Goal: Submit feedback/report problem

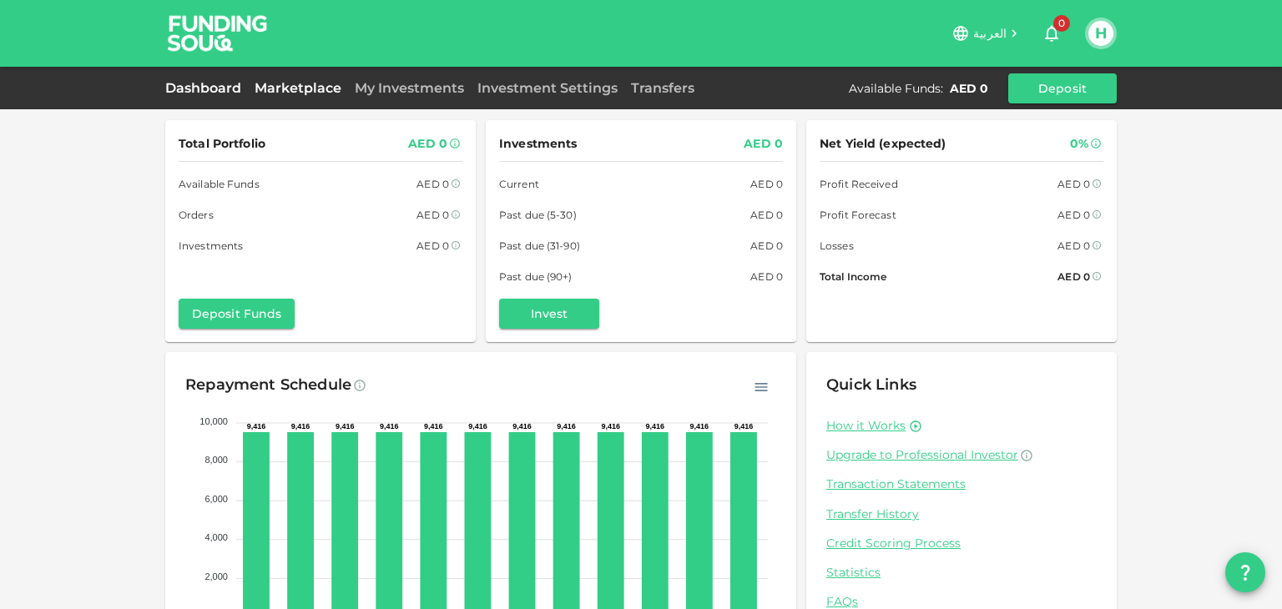
click at [284, 93] on link "Marketplace" at bounding box center [298, 88] width 100 height 16
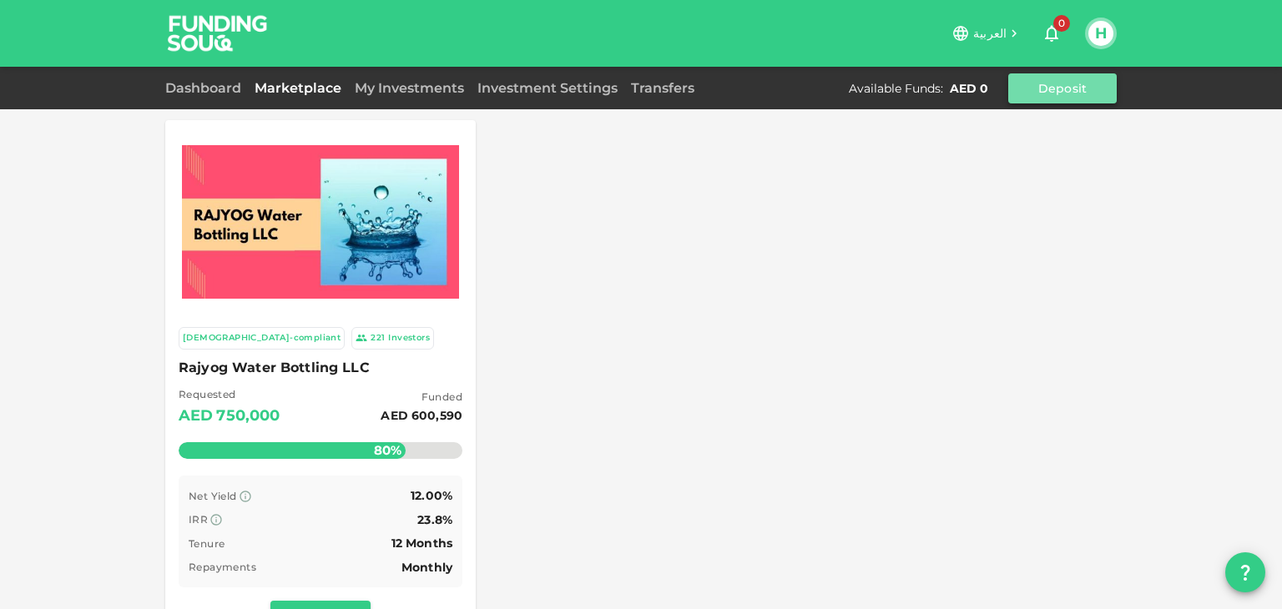
click at [1023, 101] on button "Deposit" at bounding box center [1062, 88] width 108 height 30
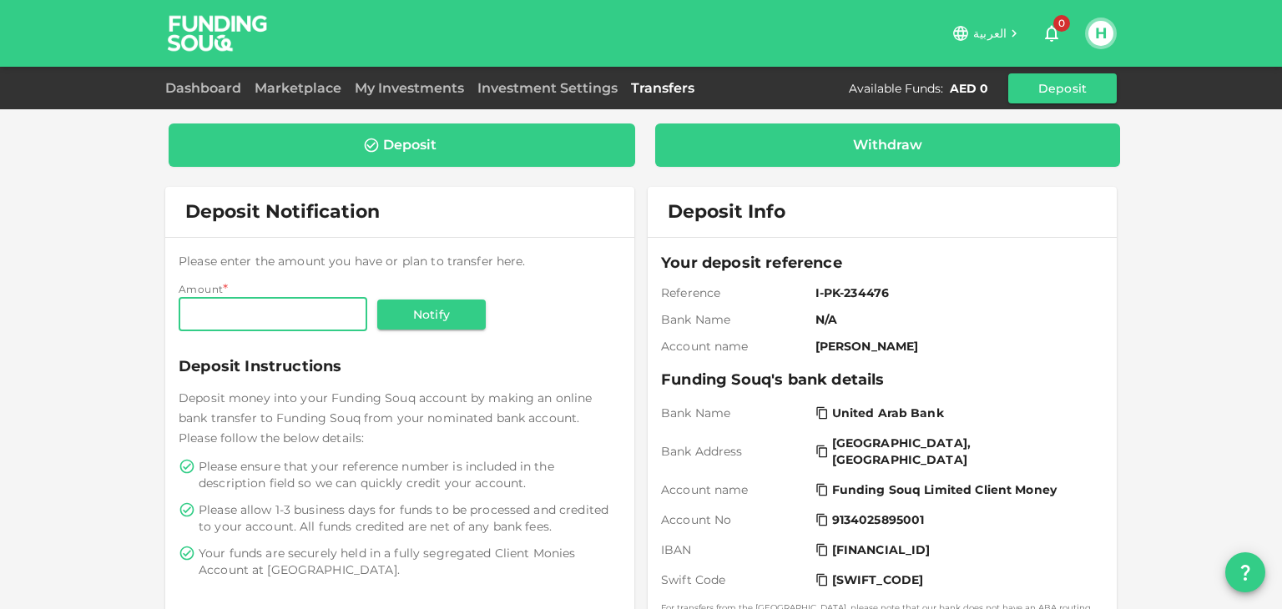
click at [921, 144] on div "Withdraw" at bounding box center [887, 145] width 439 height 17
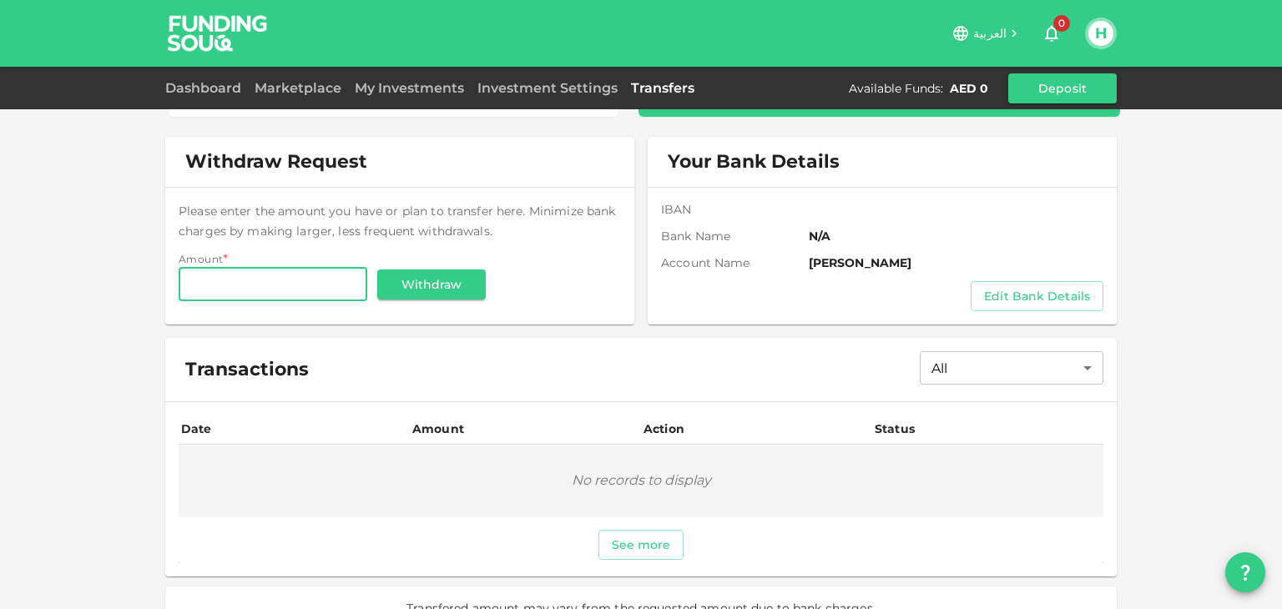
scroll to position [79, 0]
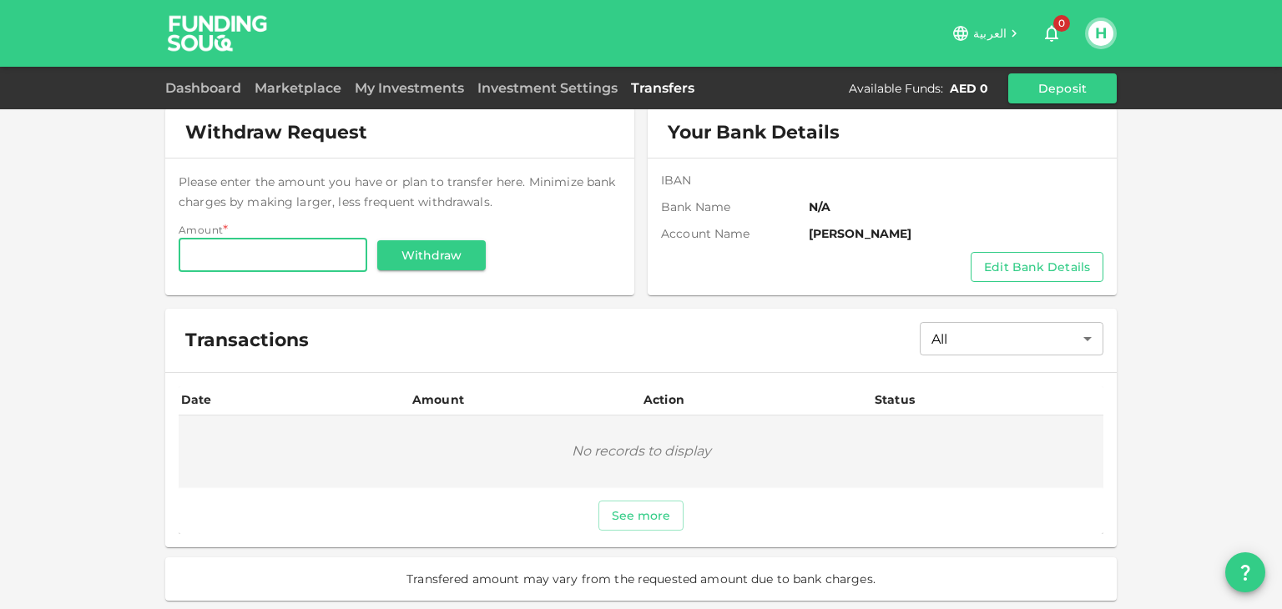
click at [1045, 265] on button "Edit Bank Details" at bounding box center [1036, 267] width 133 height 30
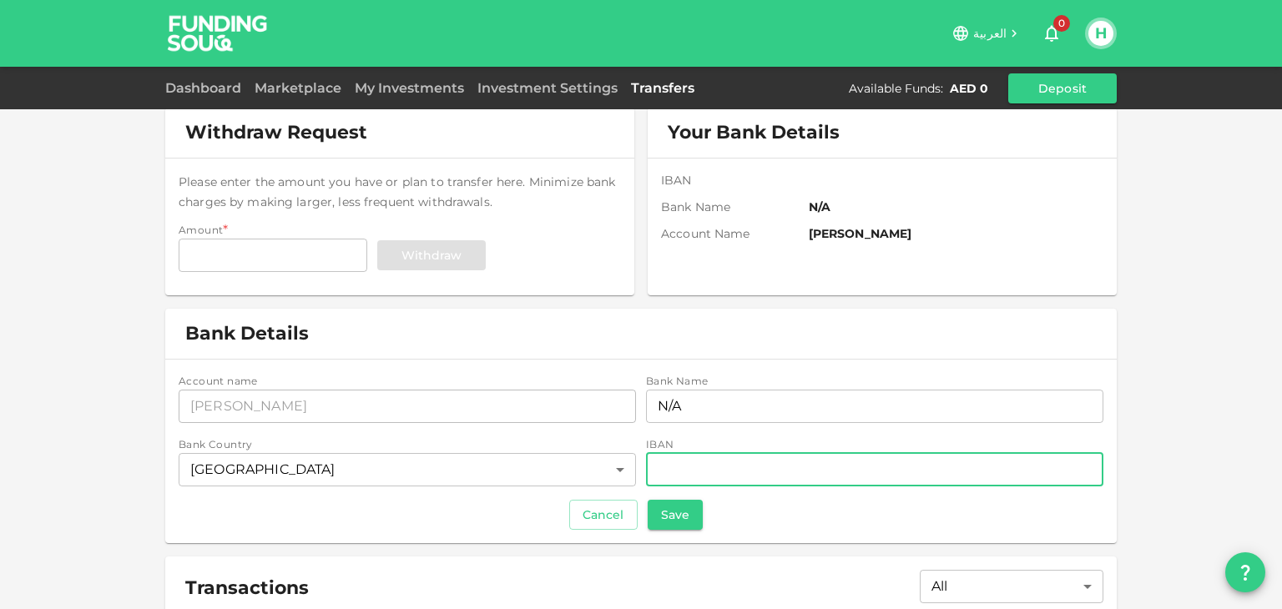
click at [683, 471] on input "iban" at bounding box center [874, 469] width 457 height 33
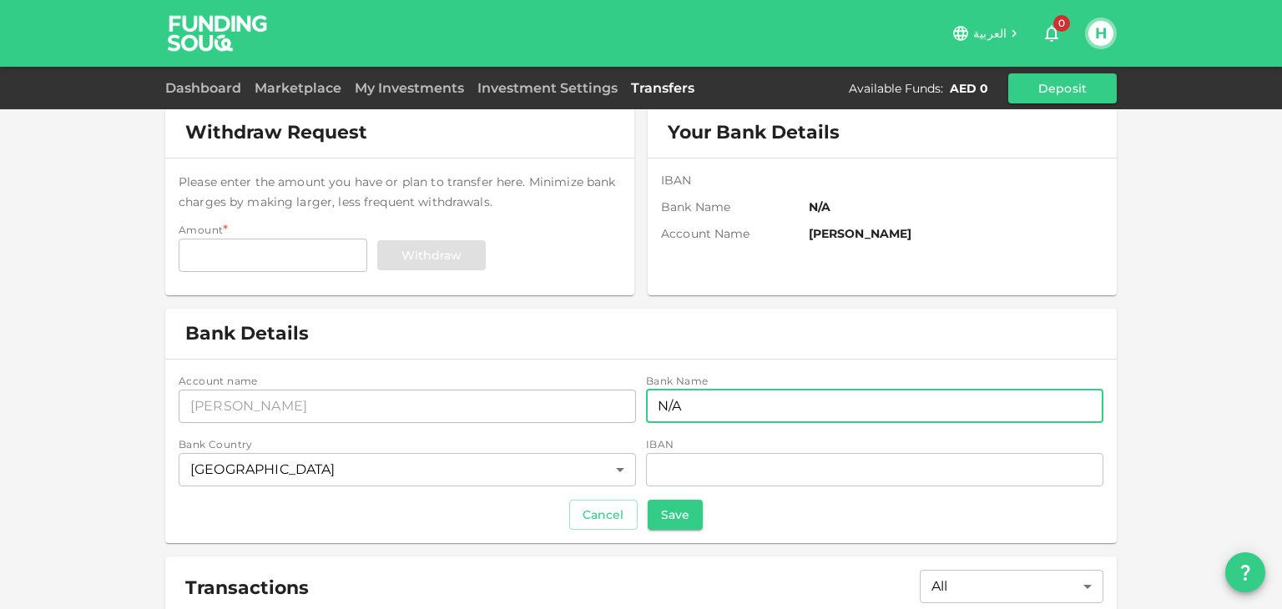
click at [711, 401] on input "N/A" at bounding box center [874, 406] width 457 height 33
click at [1228, 572] on button "question" at bounding box center [1245, 572] width 40 height 40
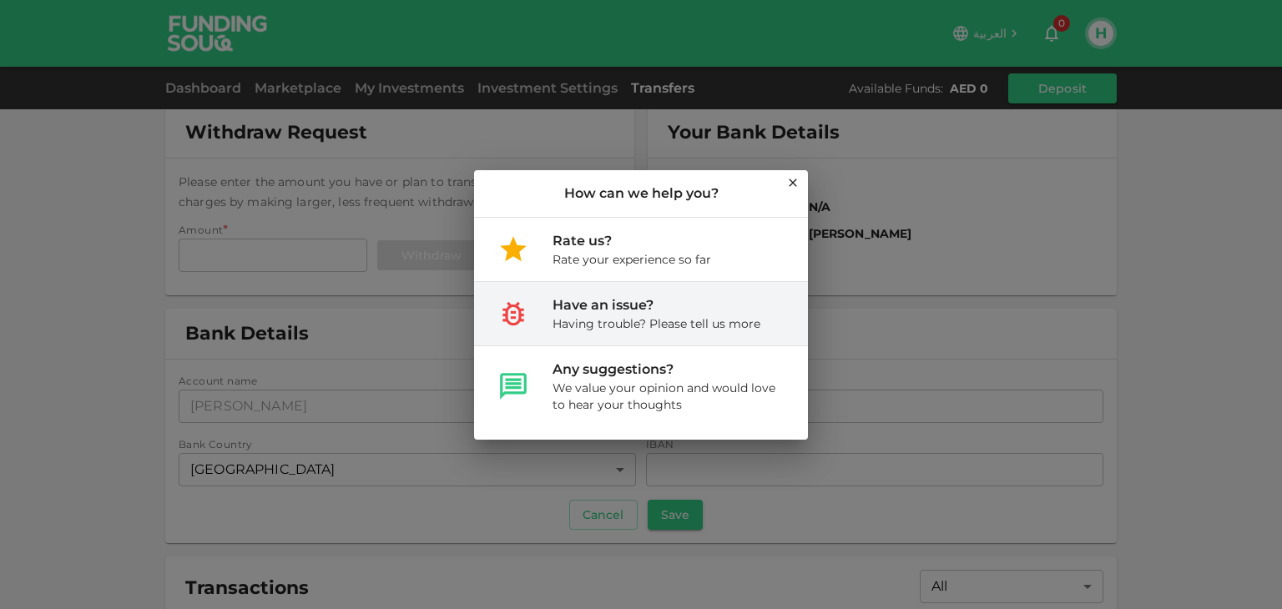
click at [651, 311] on div "Have an issue?" at bounding box center [656, 305] width 208 height 20
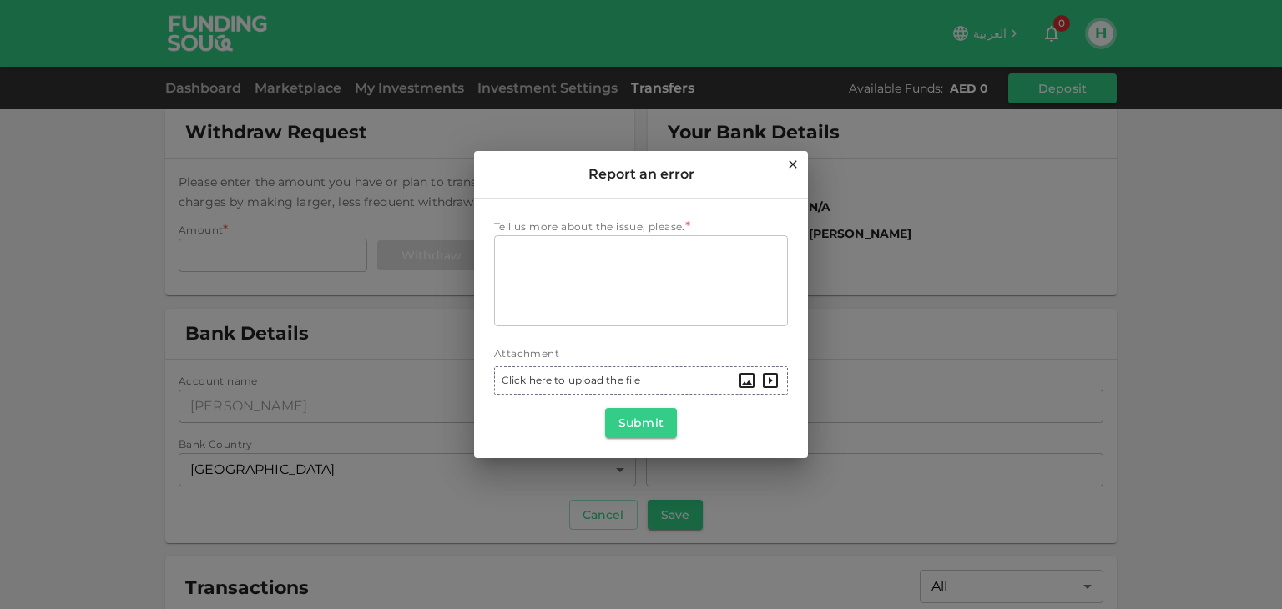
click at [651, 311] on textarea "Tell us more about the issue, please." at bounding box center [641, 280] width 270 height 77
type textarea "w"
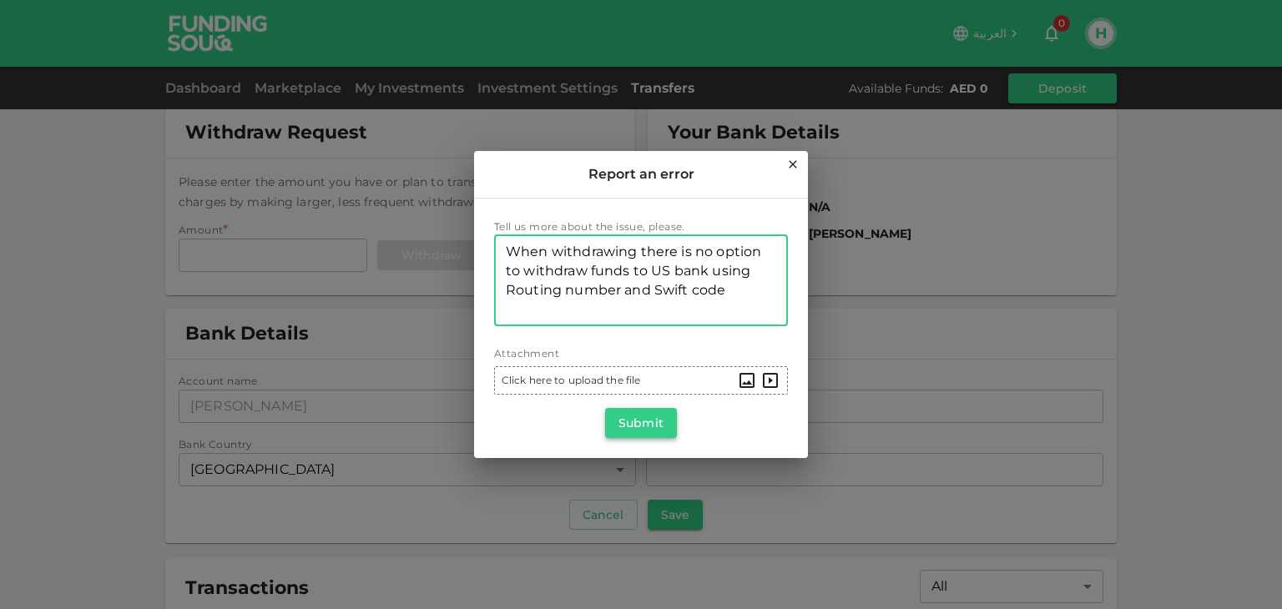
type textarea "When withdrawing there is no option to withdraw funds to US bank using Routing …"
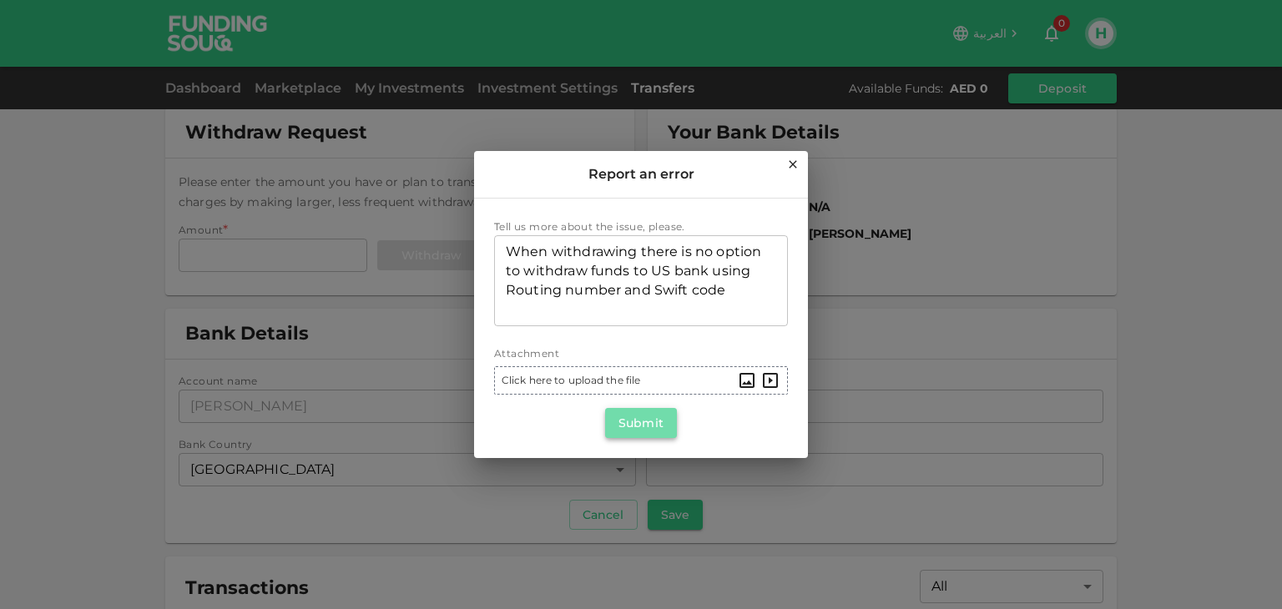
click at [661, 436] on button "Submit" at bounding box center [641, 423] width 72 height 30
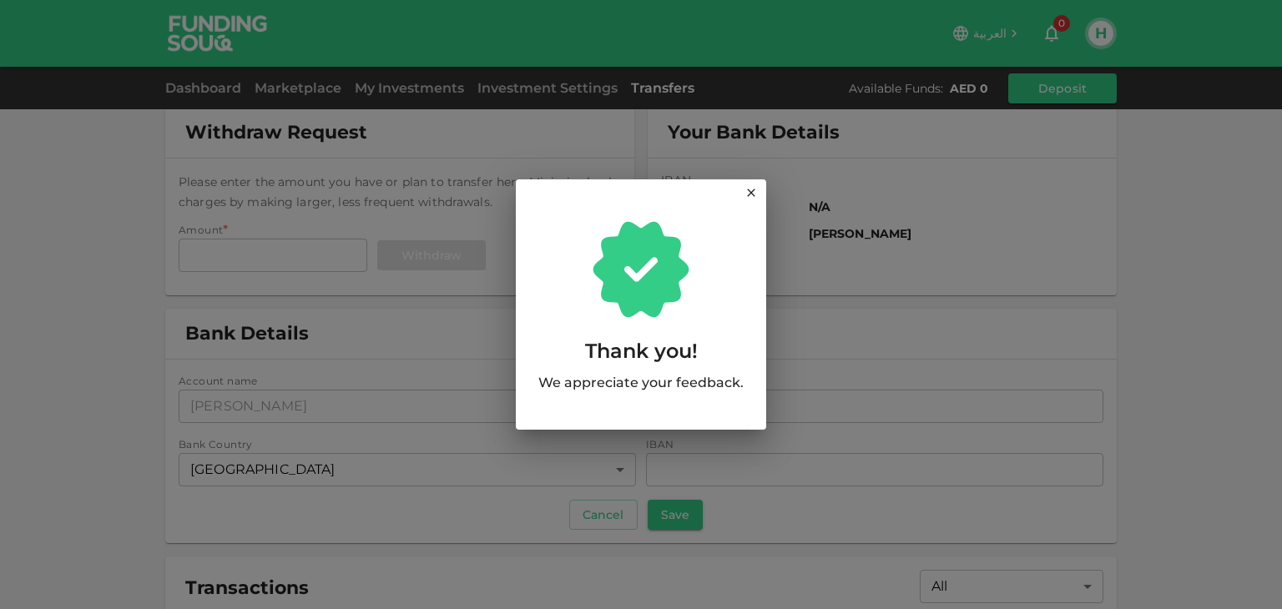
click at [748, 196] on icon at bounding box center [751, 193] width 8 height 8
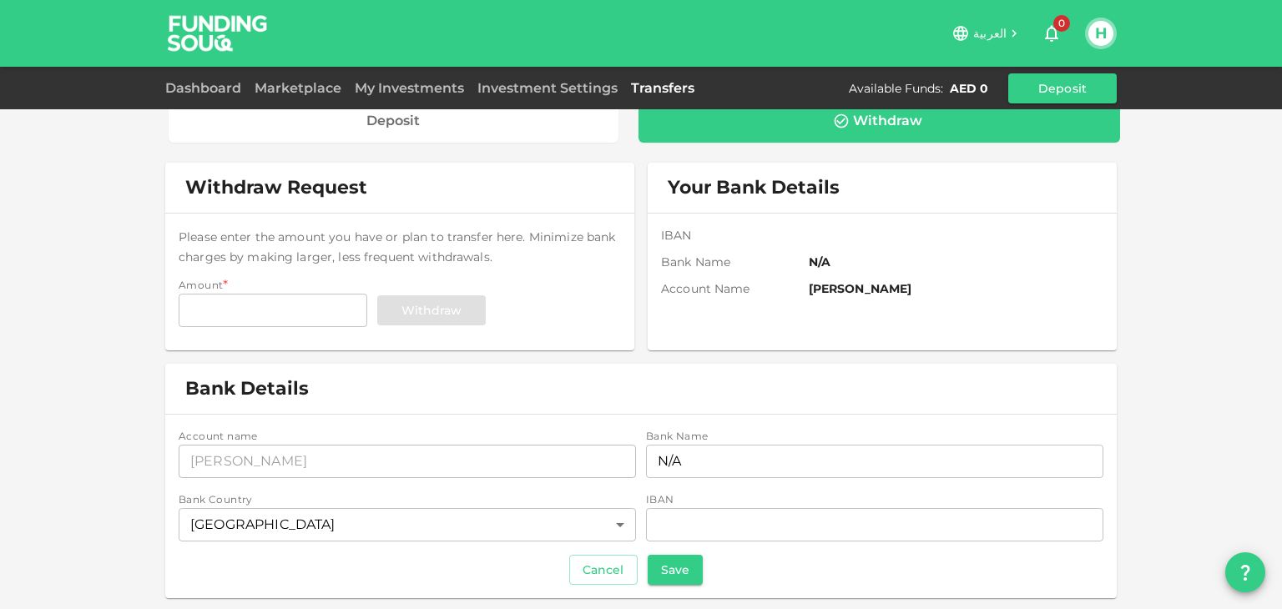
scroll to position [0, 0]
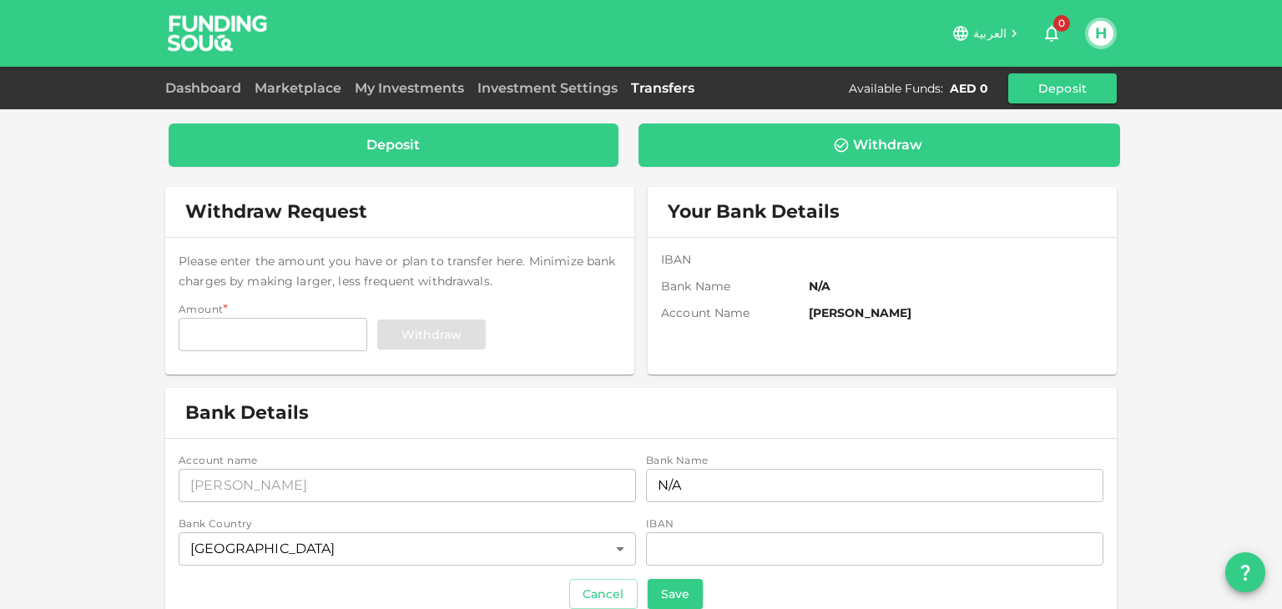
click at [465, 144] on div "Deposit" at bounding box center [393, 145] width 423 height 17
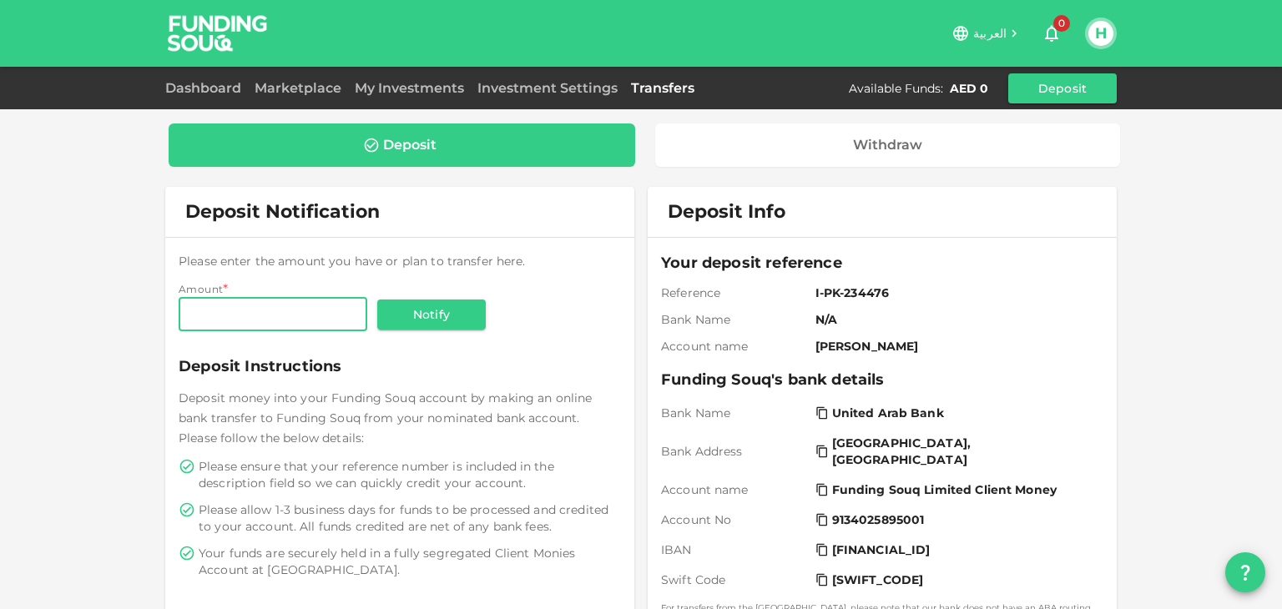
click at [1227, 557] on div at bounding box center [1245, 572] width 40 height 40
click at [1252, 560] on button "question" at bounding box center [1245, 572] width 40 height 40
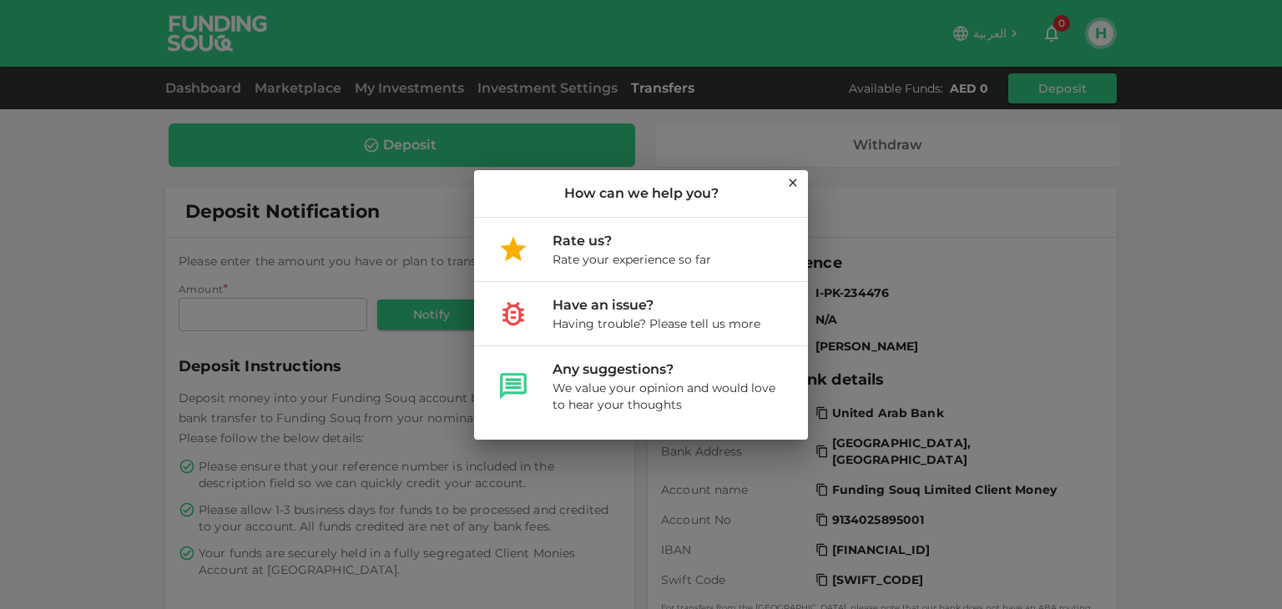
click at [794, 186] on icon at bounding box center [792, 182] width 13 height 13
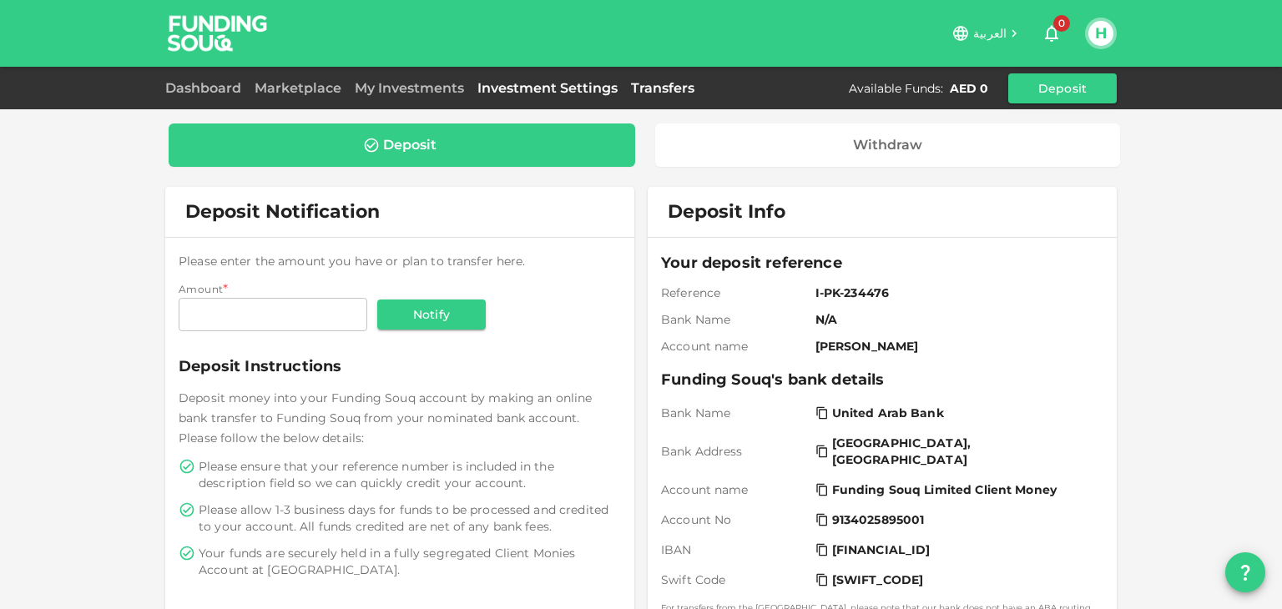
click at [524, 84] on link "Investment Settings" at bounding box center [548, 88] width 154 height 16
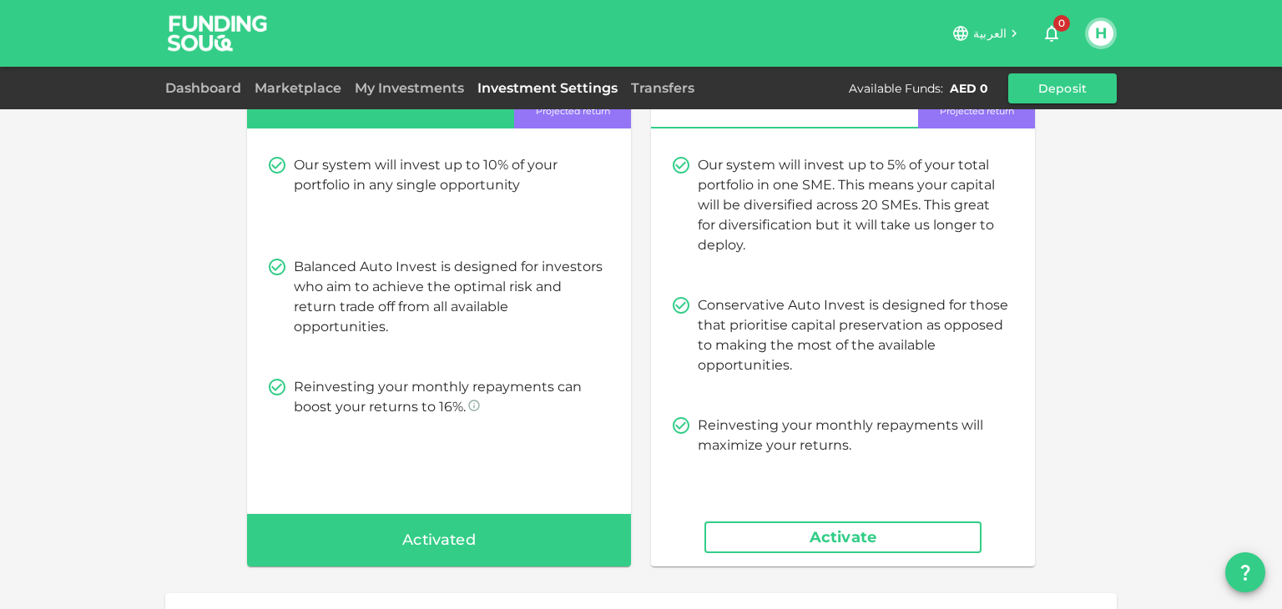
scroll to position [334, 0]
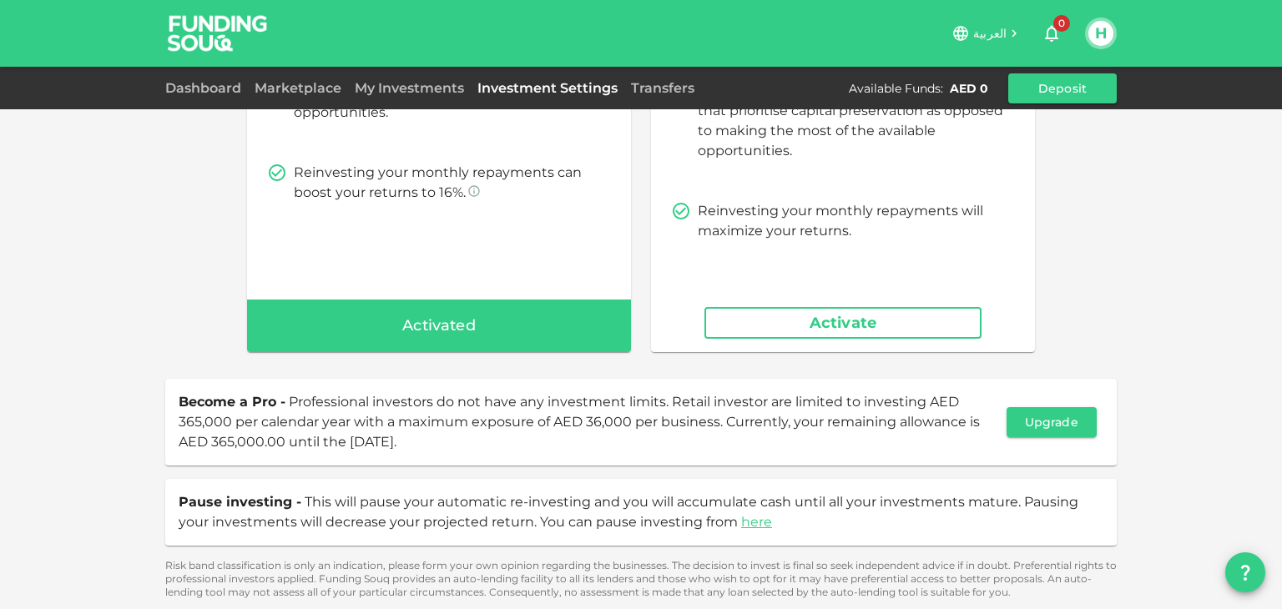
drag, startPoint x: 284, startPoint y: 425, endPoint x: 577, endPoint y: 455, distance: 295.3
click at [577, 455] on div "Become a Pro - Professional investors do not have any investment limits. Retail…" at bounding box center [640, 422] width 951 height 87
drag, startPoint x: 272, startPoint y: 527, endPoint x: 468, endPoint y: 533, distance: 196.2
click at [468, 533] on div "Pause investing - This will pause your automatic re-investing and you will accu…" at bounding box center [640, 512] width 951 height 67
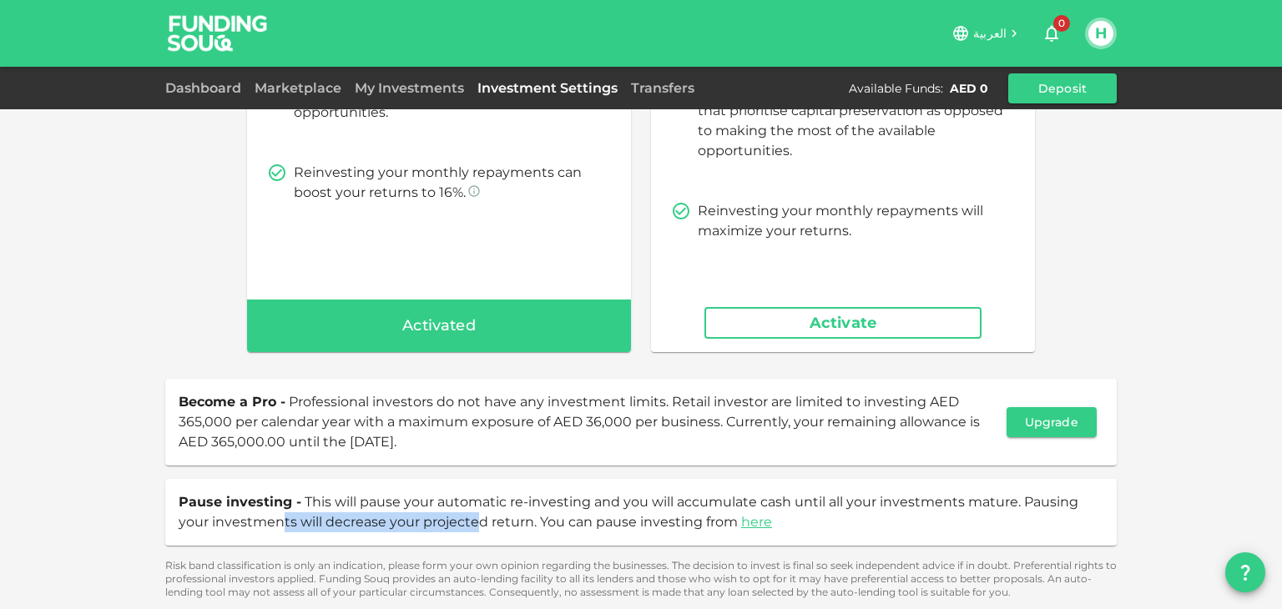
scroll to position [0, 0]
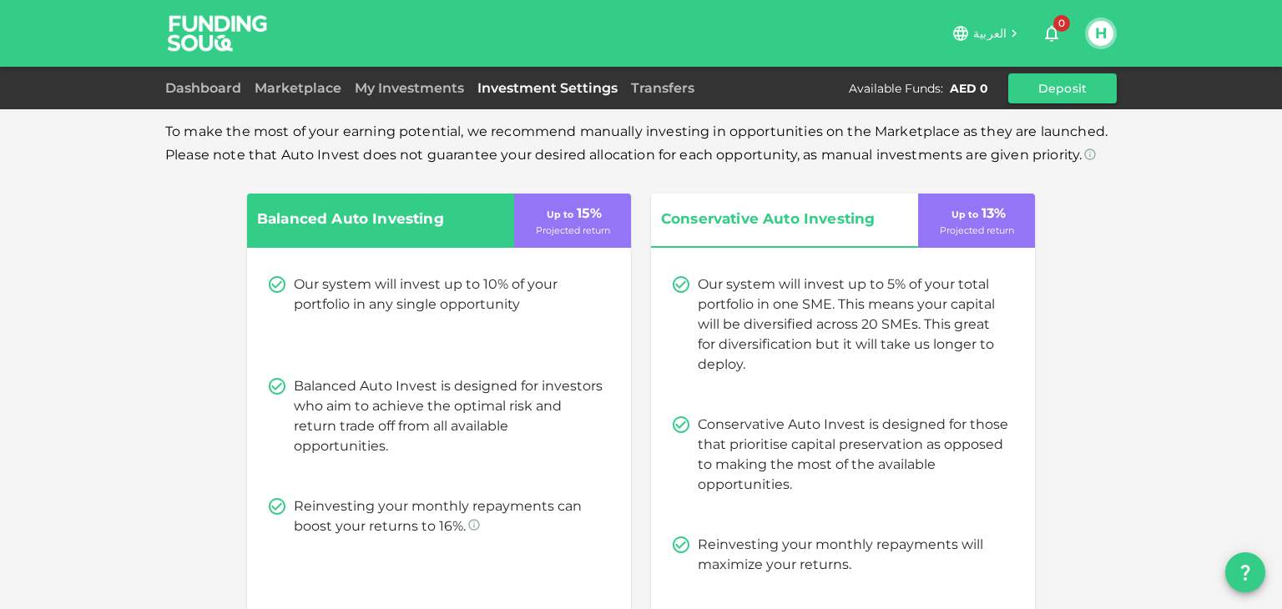
click at [217, 106] on div "Dashboard Marketplace My Investments Investment Settings Transfers Available Fu…" at bounding box center [641, 88] width 1282 height 43
click at [219, 95] on link "Dashboard" at bounding box center [206, 88] width 83 height 16
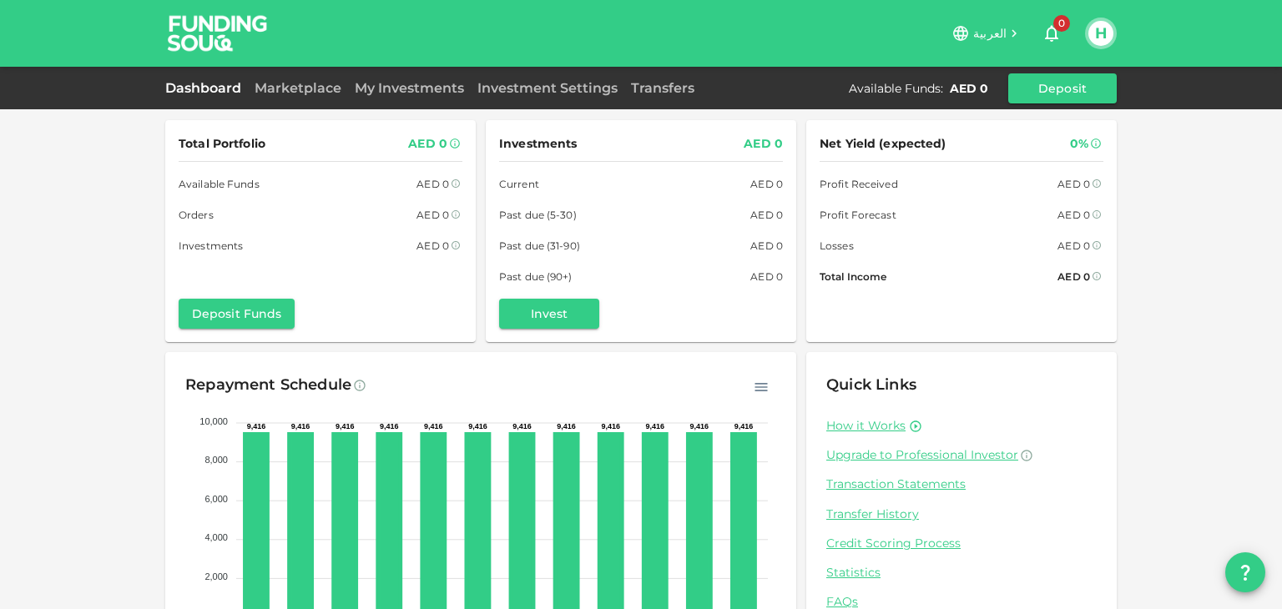
scroll to position [98, 0]
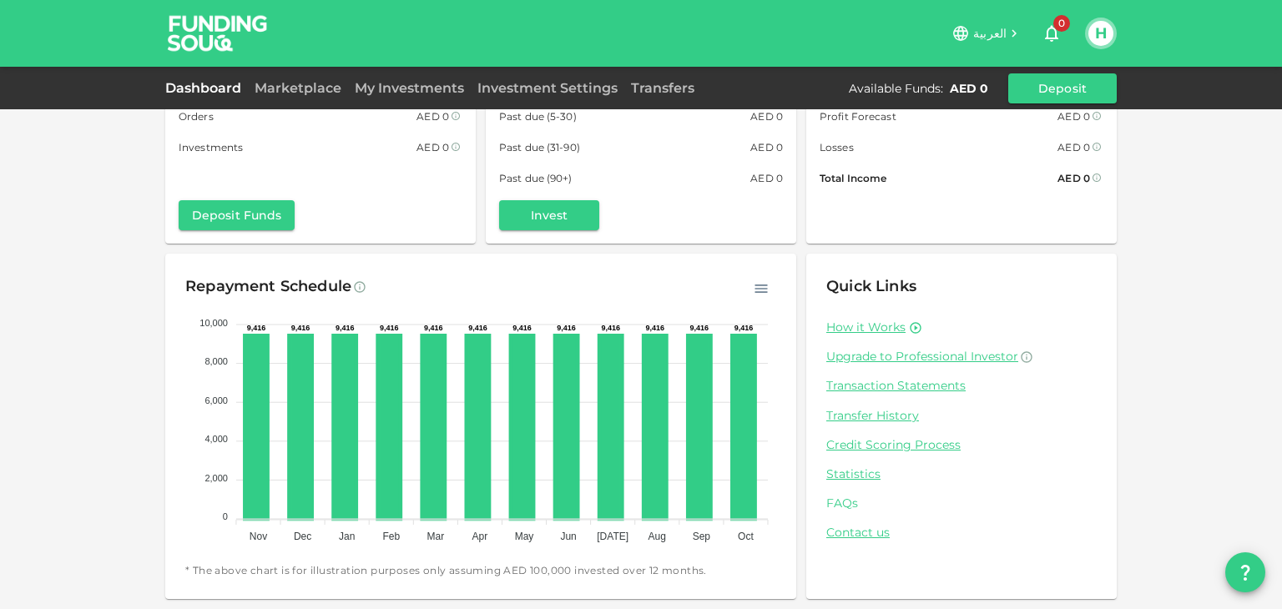
click at [842, 507] on link "FAQs" at bounding box center [961, 504] width 270 height 16
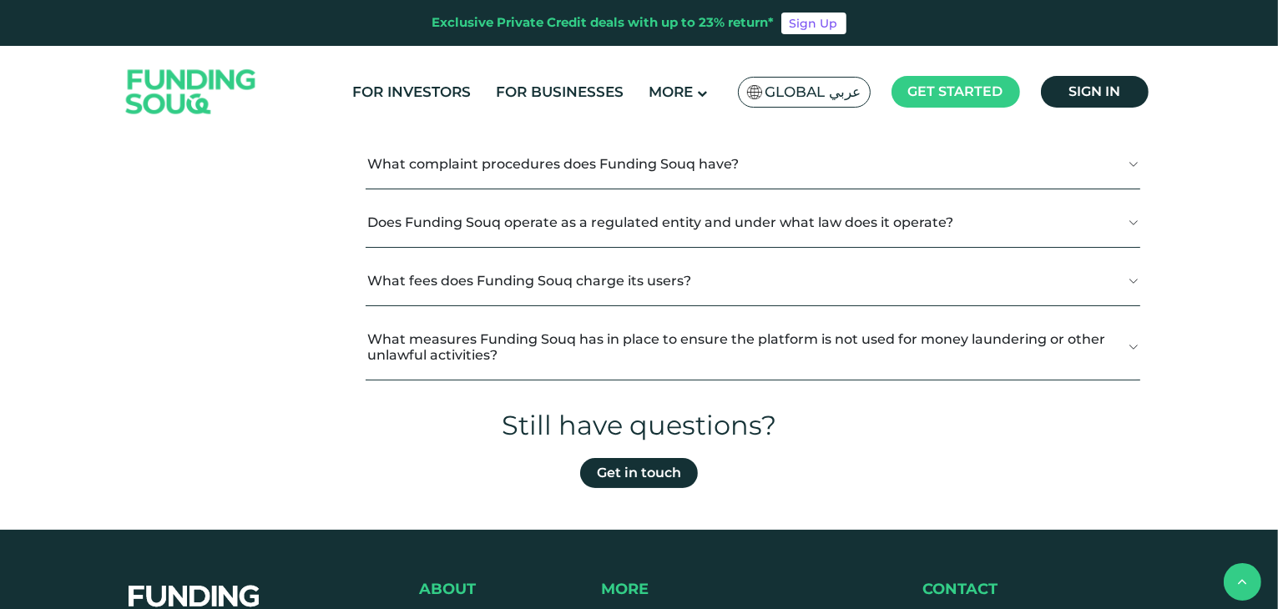
scroll to position [664, 0]
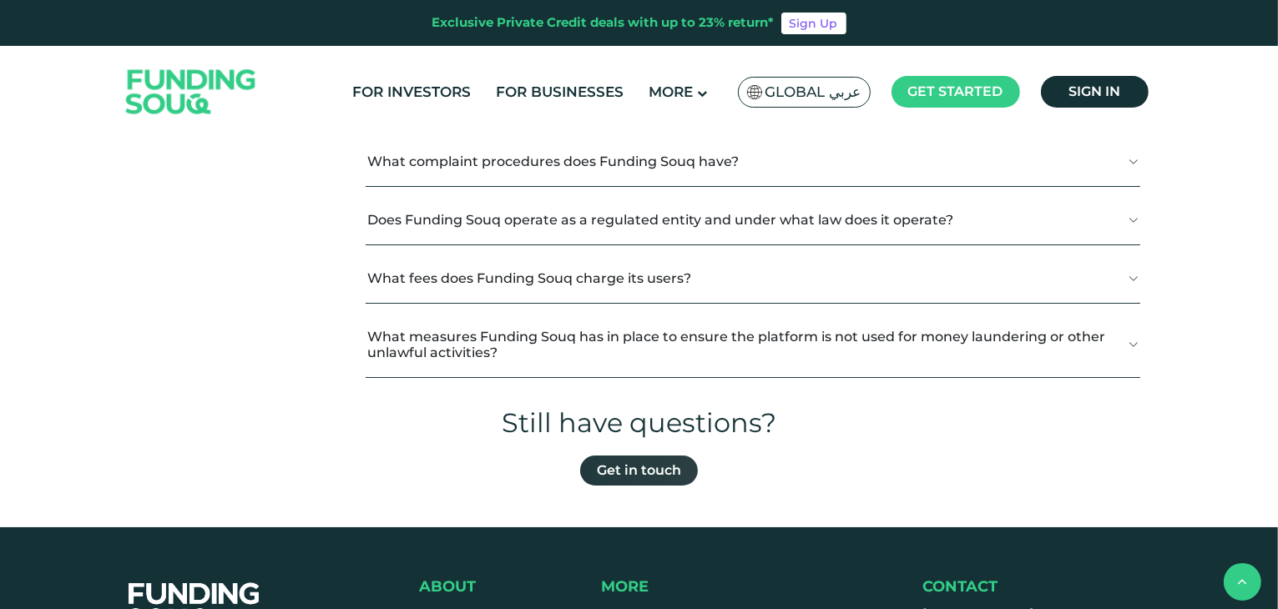
click at [639, 468] on link "Get in touch" at bounding box center [639, 471] width 118 height 30
